Goal: Task Accomplishment & Management: Manage account settings

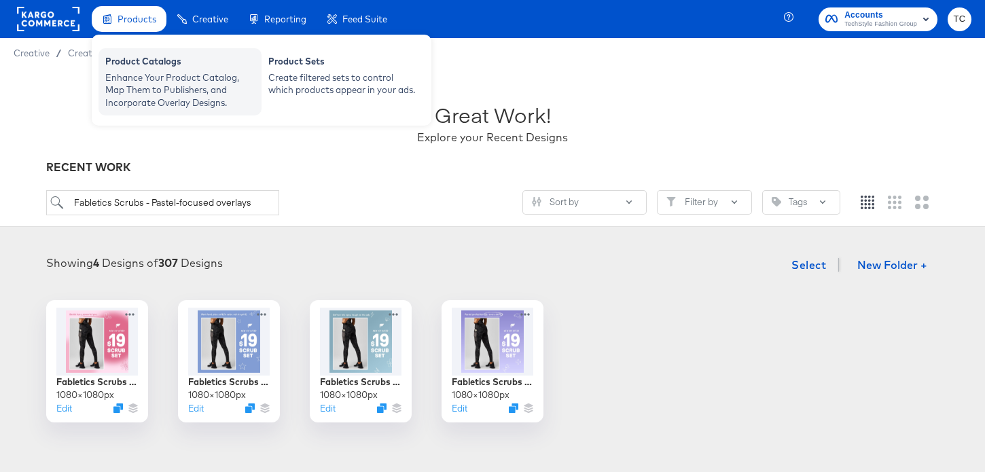
click at [143, 58] on div "Product Catalogs" at bounding box center [179, 63] width 149 height 16
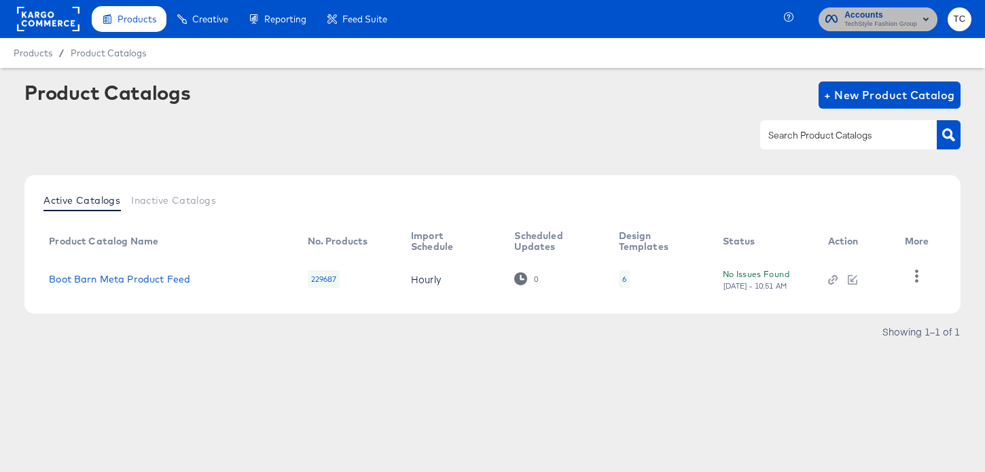
click at [847, 23] on span "TechStyle Fashion Group" at bounding box center [880, 24] width 73 height 11
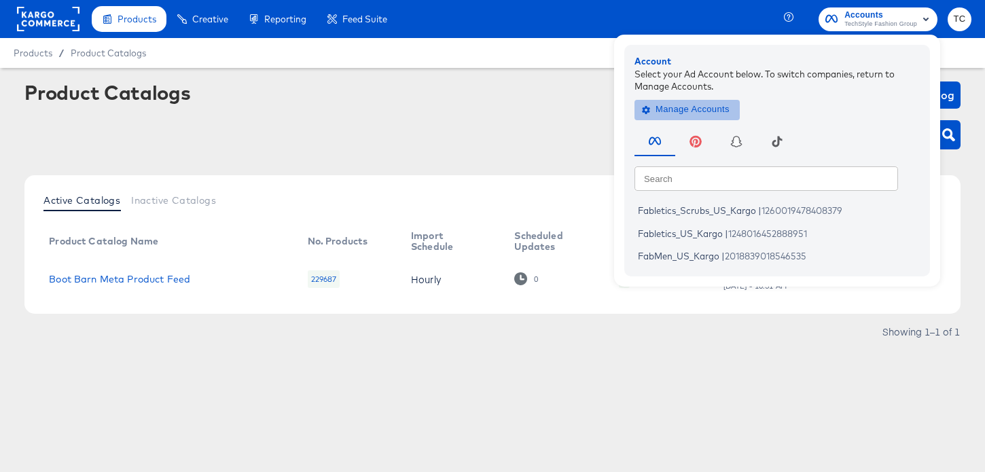
click at [716, 103] on span "Manage Accounts" at bounding box center [686, 110] width 85 height 16
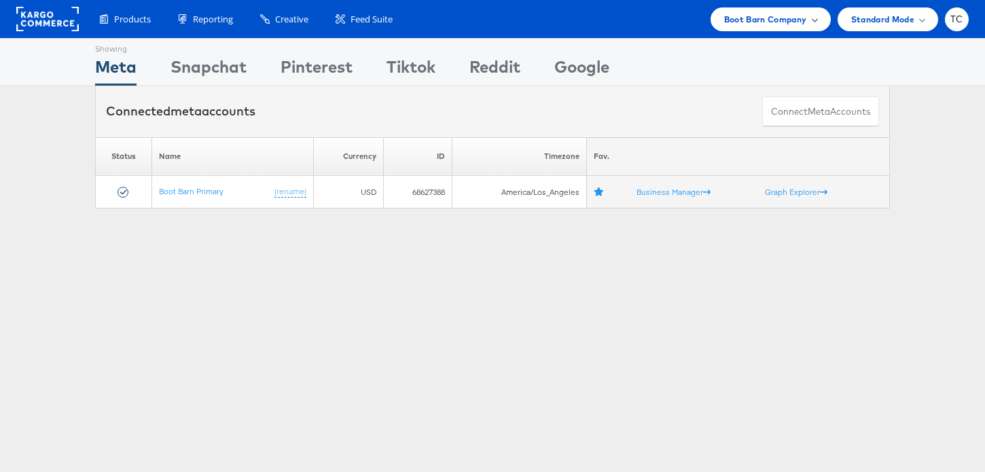
click at [773, 22] on span "Boot Barn Company" at bounding box center [765, 19] width 83 height 14
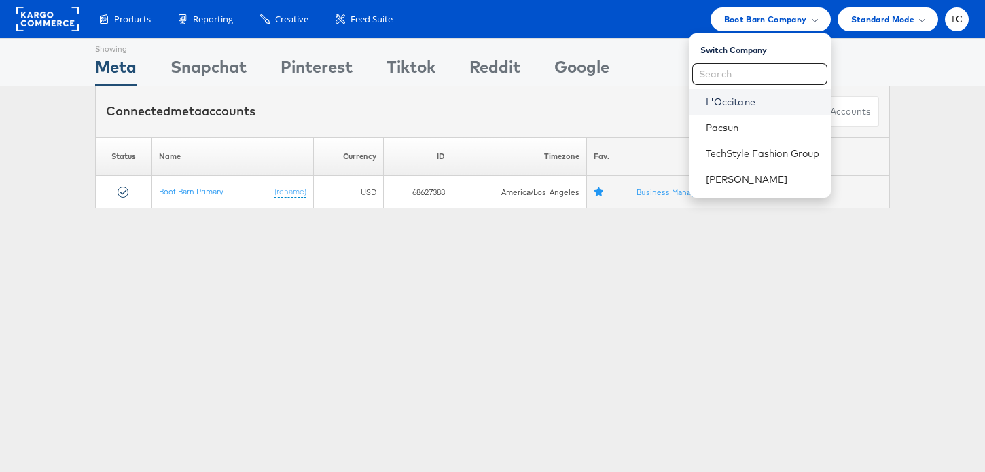
click at [746, 100] on link "L'Occitane" at bounding box center [762, 102] width 114 height 14
